Goal: Book appointment/travel/reservation

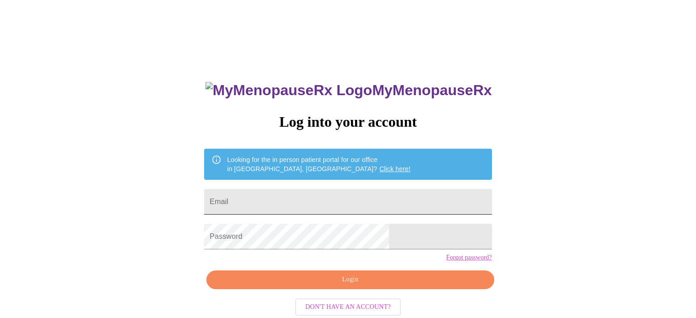
click at [337, 201] on input "Email" at bounding box center [347, 202] width 287 height 26
type input "chris_katy@sbcglobal.net"
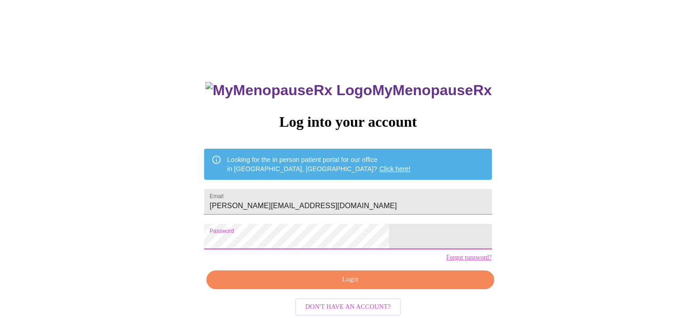
click at [397, 287] on button "Login" at bounding box center [349, 279] width 287 height 19
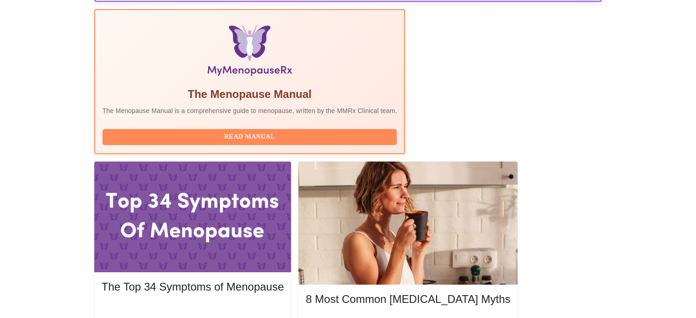
scroll to position [285, 0]
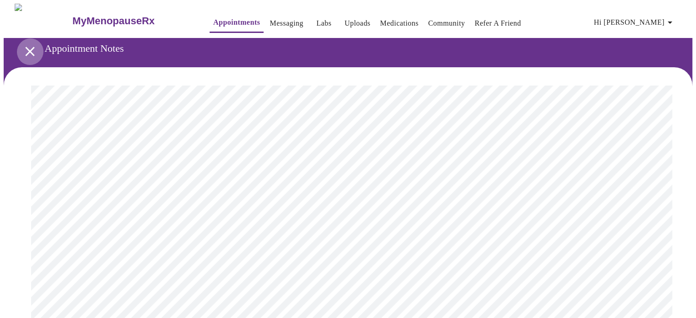
click at [26, 49] on icon "open drawer" at bounding box center [29, 51] width 9 height 9
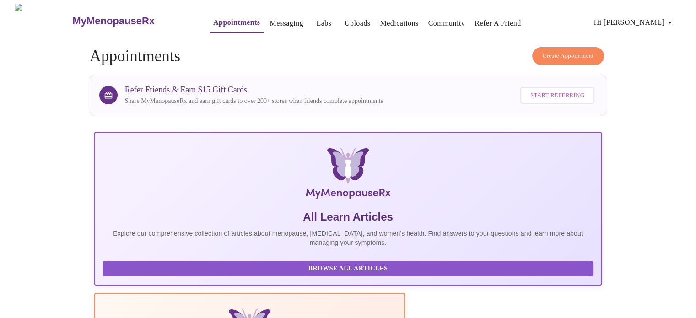
click at [172, 271] on span "Browse All Articles" at bounding box center [348, 268] width 473 height 11
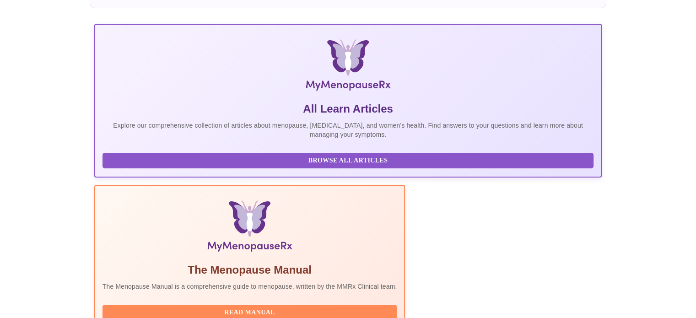
scroll to position [229, 0]
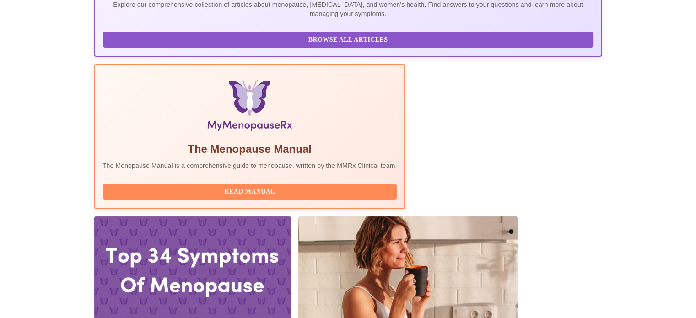
click at [317, 179] on div "Read Manual" at bounding box center [249, 191] width 295 height 25
click at [318, 186] on span "Read Manual" at bounding box center [250, 191] width 276 height 11
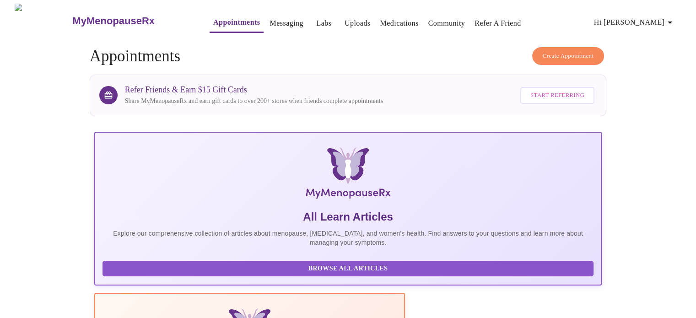
click at [668, 21] on icon "button" at bounding box center [669, 22] width 11 height 11
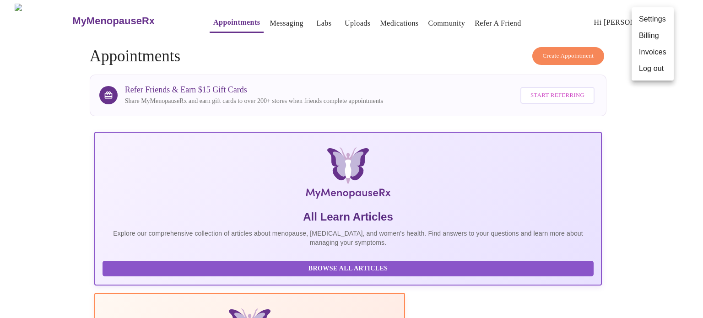
click at [486, 56] on div at bounding box center [351, 159] width 703 height 318
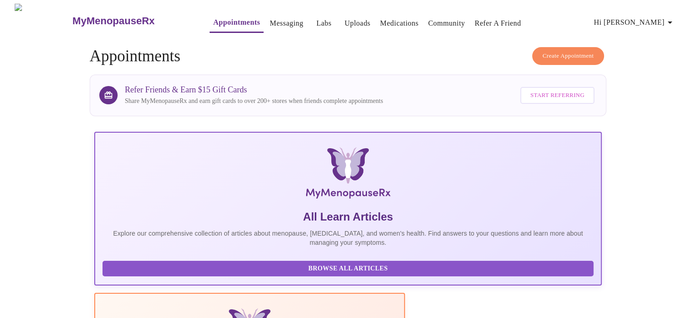
click at [560, 51] on span "Create Appointment" at bounding box center [567, 56] width 51 height 11
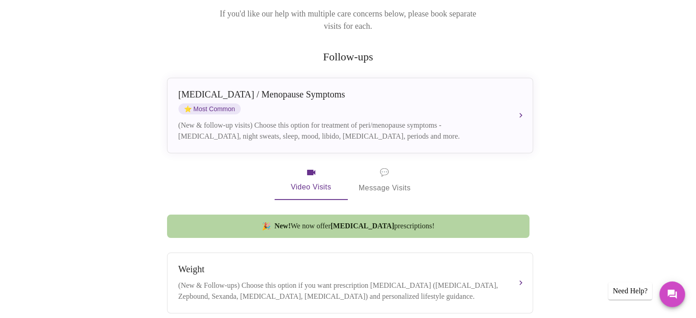
scroll to position [229, 0]
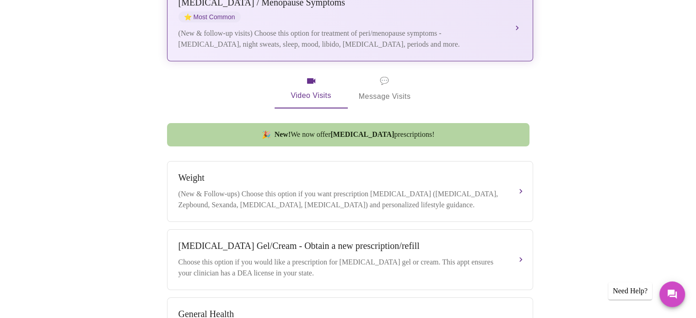
click at [454, 28] on div "(New & follow-up visits) Choose this option for treatment of peri/menopause sym…" at bounding box center [340, 39] width 325 height 22
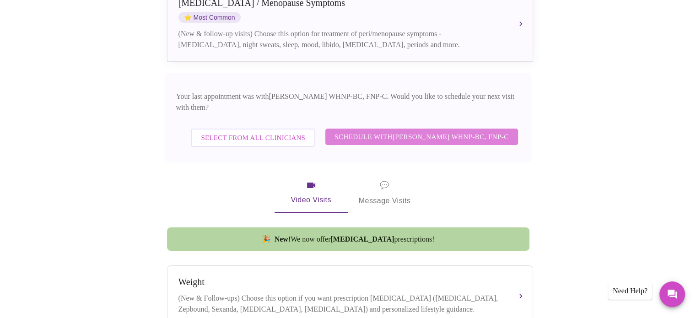
click at [406, 131] on span "Schedule with Jenny Kowalczyk WHNP-BC, FNP-C" at bounding box center [421, 137] width 174 height 12
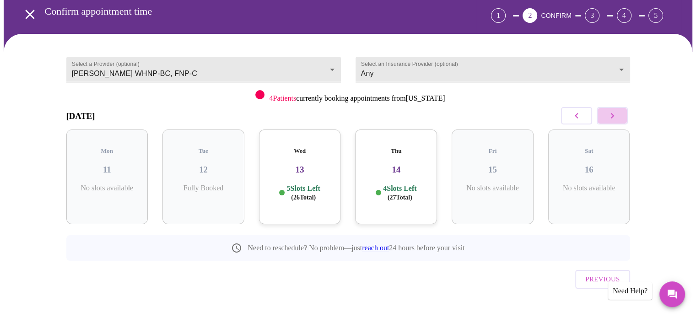
click at [611, 115] on icon "button" at bounding box center [612, 115] width 11 height 11
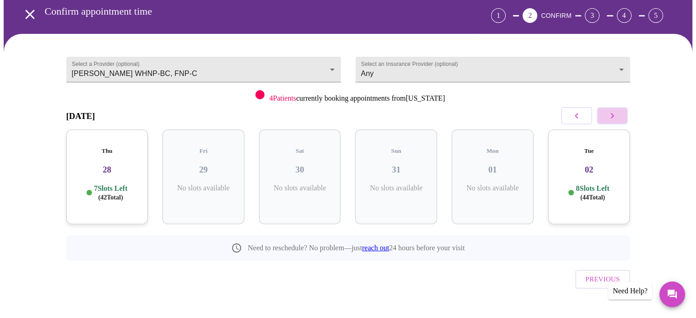
click at [611, 115] on icon "button" at bounding box center [612, 115] width 11 height 11
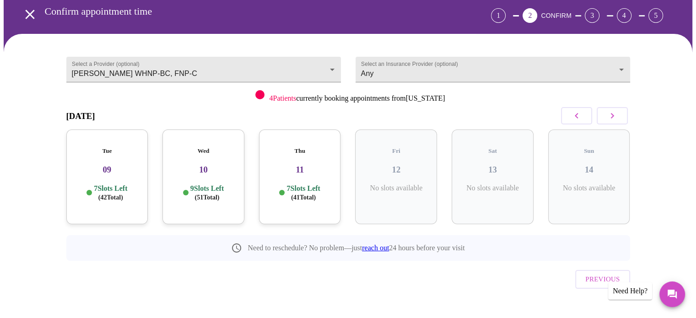
click at [611, 115] on icon "button" at bounding box center [612, 115] width 11 height 11
click at [613, 115] on icon "button" at bounding box center [611, 115] width 3 height 5
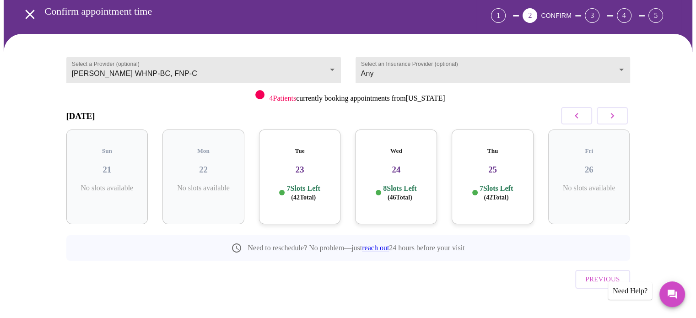
click at [613, 115] on icon "button" at bounding box center [611, 115] width 3 height 5
click at [504, 165] on h3 "01" at bounding box center [492, 170] width 67 height 10
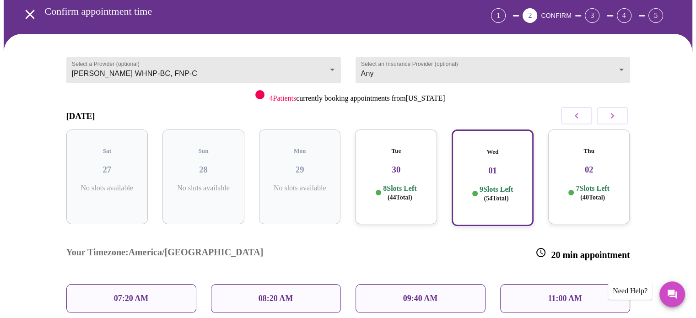
click at [163, 284] on div "07:20 AM" at bounding box center [131, 298] width 130 height 29
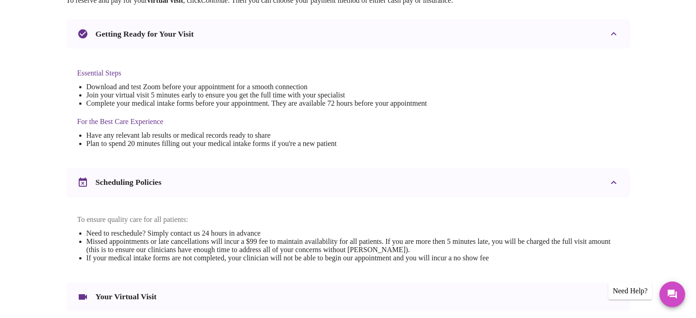
scroll to position [344, 0]
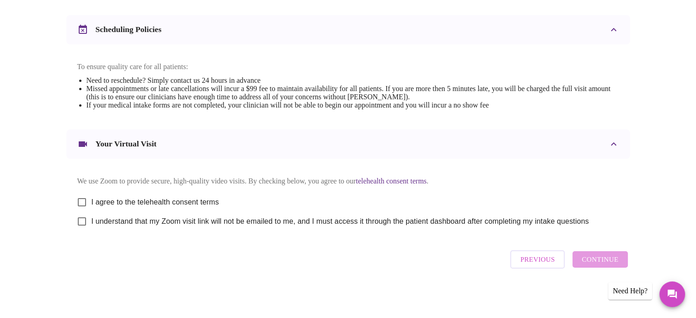
click at [79, 197] on input "I agree to the telehealth consent terms" at bounding box center [81, 202] width 19 height 19
checkbox input "true"
click at [81, 223] on input "I understand that my Zoom visit link will not be emailed to me, and I must acce…" at bounding box center [81, 221] width 19 height 19
checkbox input "true"
click at [597, 265] on span "Continue" at bounding box center [599, 259] width 37 height 12
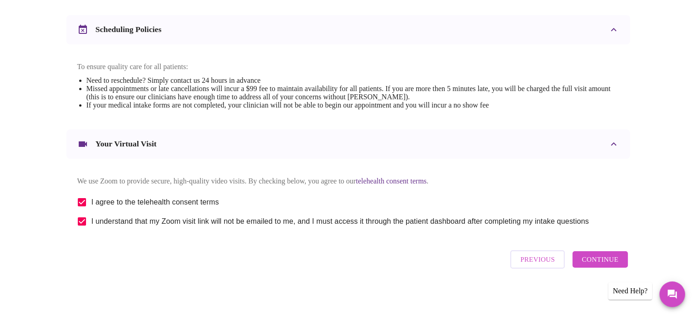
scroll to position [71, 0]
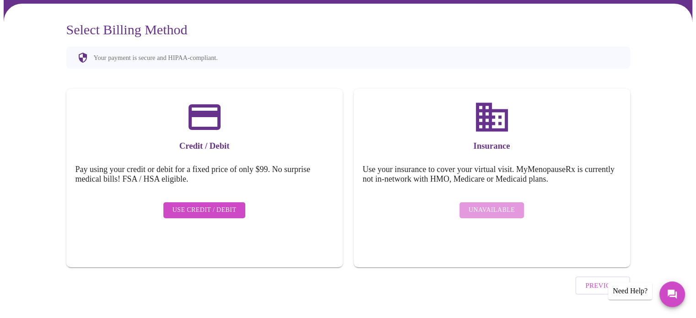
click at [210, 204] on span "Use Credit / Debit" at bounding box center [204, 209] width 64 height 11
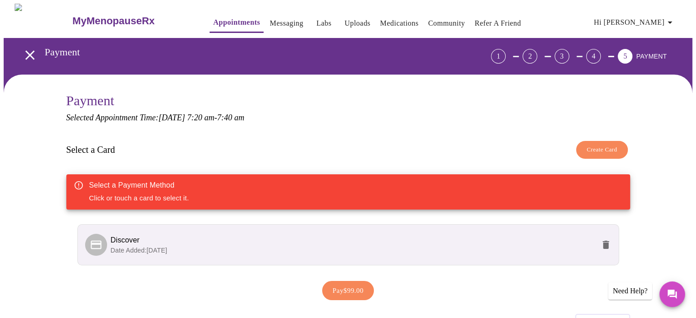
click at [274, 236] on span "Discover" at bounding box center [353, 240] width 484 height 11
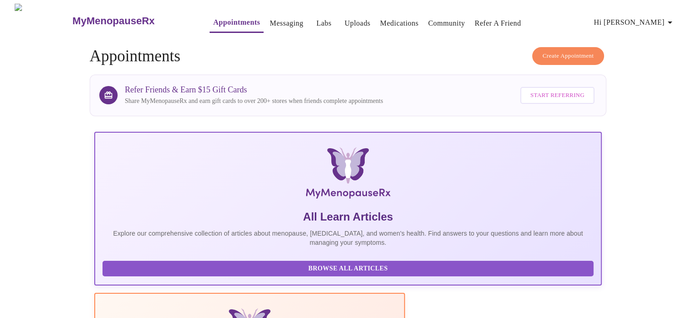
click at [582, 54] on span "Create Appointment" at bounding box center [567, 56] width 51 height 11
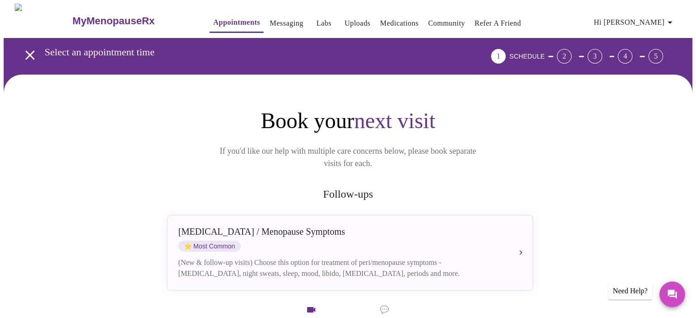
click at [654, 16] on span "Hi Katherine" at bounding box center [634, 22] width 81 height 13
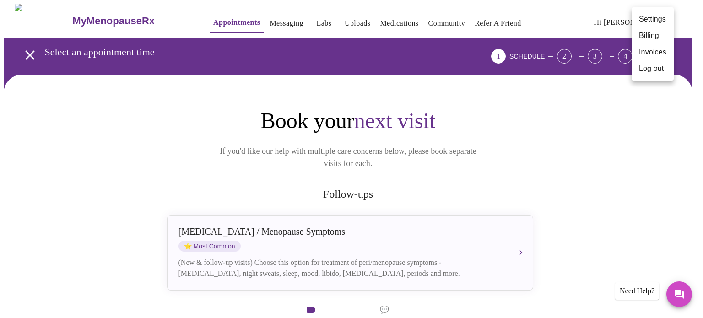
click at [656, 69] on li "Log out" at bounding box center [652, 68] width 42 height 16
